Goal: Check status: Check status

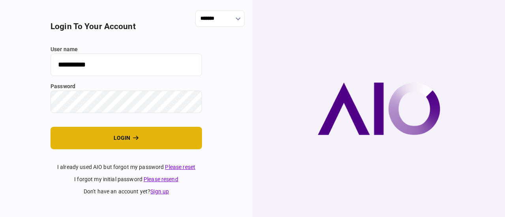
click at [120, 137] on button "login" at bounding box center [127, 138] width 152 height 22
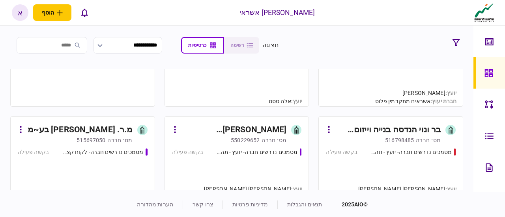
scroll to position [553, 0]
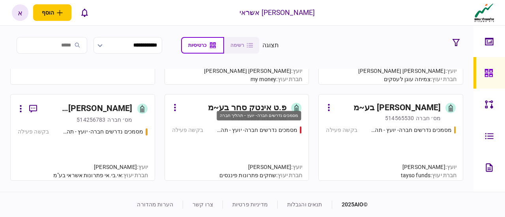
click at [259, 127] on div "מסמכים נדרשים חברה- יועץ - תהליך חברה" at bounding box center [256, 130] width 83 height 8
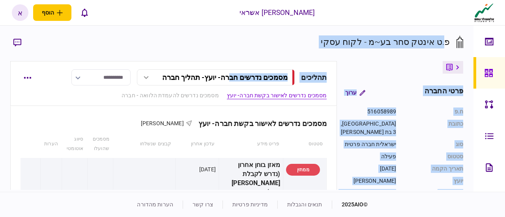
drag, startPoint x: 446, startPoint y: 42, endPoint x: 219, endPoint y: 69, distance: 229.3
click at [221, 66] on div "**********" at bounding box center [237, 109] width 474 height 167
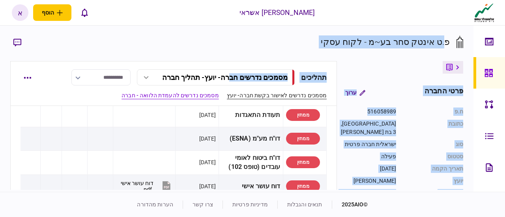
scroll to position [118, 0]
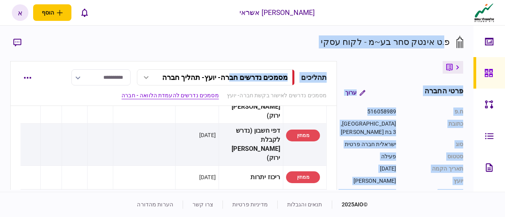
click at [369, 69] on div "פרטי החברה ערוך ח.פ 516058989 כתובת [GEOGRAPHIC_DATA], 3 בת [PERSON_NAME] סוג י…" at bounding box center [400, 125] width 126 height 129
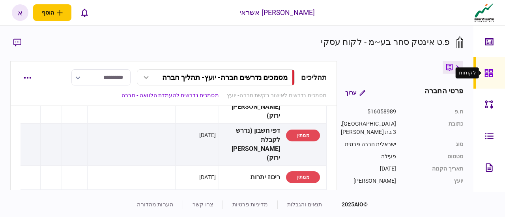
click at [495, 68] on div at bounding box center [491, 73] width 13 height 32
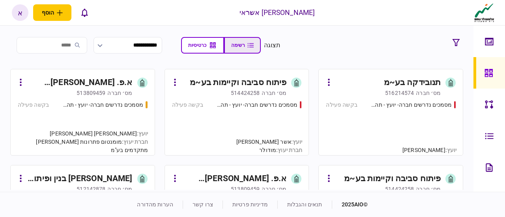
drag, startPoint x: 261, startPoint y: 35, endPoint x: 264, endPoint y: 38, distance: 4.5
click at [264, 38] on section "**********" at bounding box center [237, 109] width 474 height 167
click at [261, 38] on button "רשימה" at bounding box center [242, 45] width 37 height 17
type input "*****"
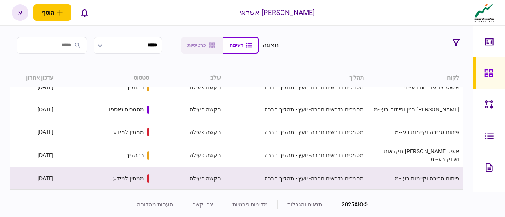
scroll to position [197, 0]
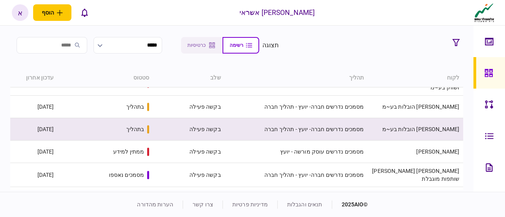
click at [160, 122] on td "בקשה פעילה" at bounding box center [188, 129] width 71 height 22
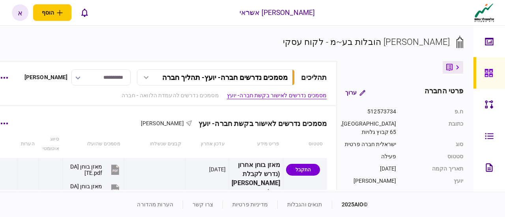
scroll to position [39, 0]
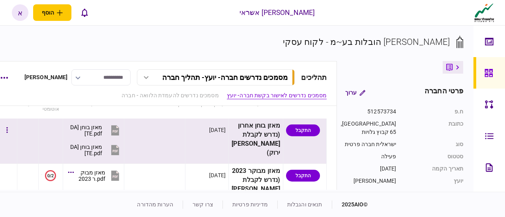
drag, startPoint x: 126, startPoint y: 126, endPoint x: 122, endPoint y: 127, distance: 4.5
click at [121, 127] on button "‎⁨מאזן בוחן [DATE]⁩.pdf" at bounding box center [95, 131] width 51 height 18
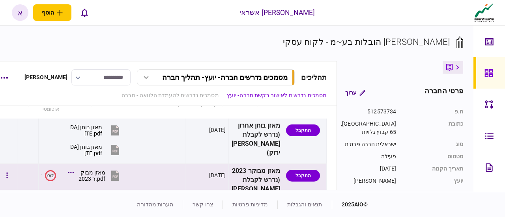
scroll to position [118, 0]
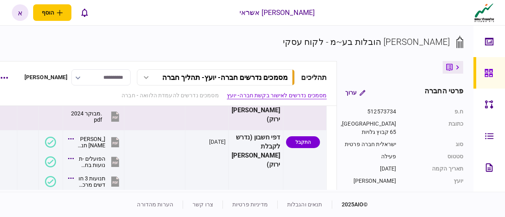
click at [14, 104] on button "button" at bounding box center [7, 97] width 14 height 14
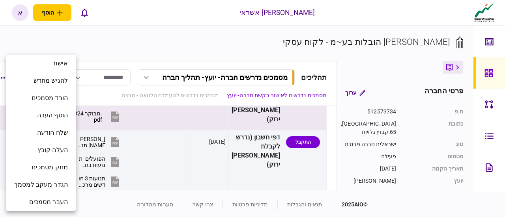
click at [106, 45] on div at bounding box center [252, 108] width 505 height 217
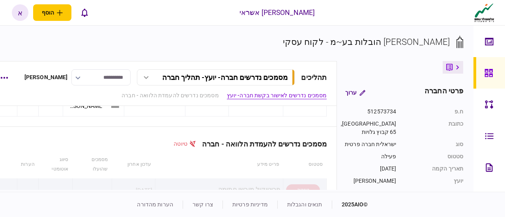
scroll to position [787, 0]
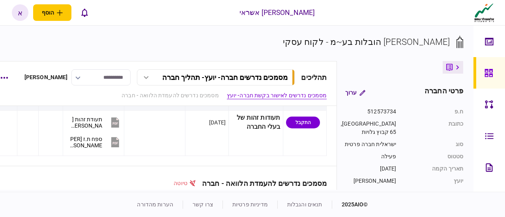
click at [8, 68] on icon "button" at bounding box center [7, 63] width 2 height 7
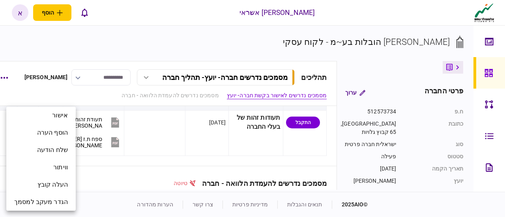
click at [148, 149] on div at bounding box center [252, 108] width 505 height 217
